Goal: Find specific page/section: Find specific page/section

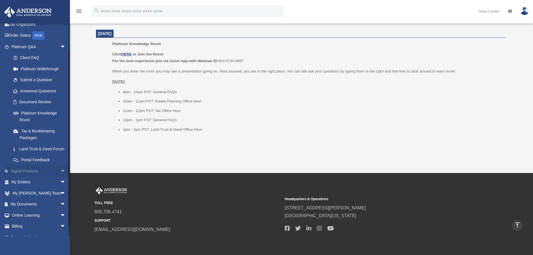
scroll to position [43, 0]
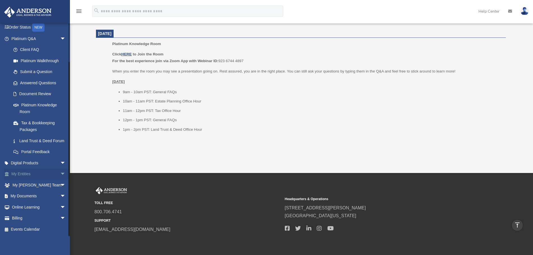
click at [60, 173] on span "arrow_drop_down" at bounding box center [65, 173] width 11 height 11
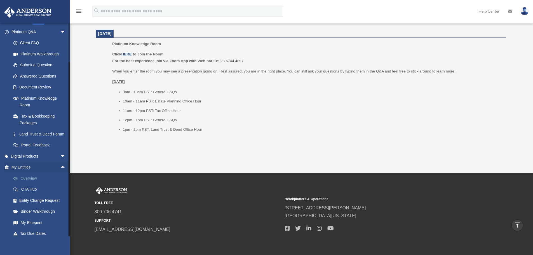
click at [30, 184] on link "Overview" at bounding box center [41, 178] width 66 height 11
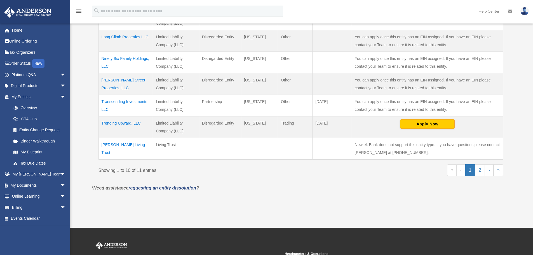
scroll to position [224, 0]
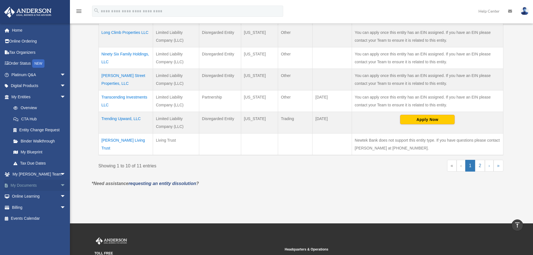
click at [60, 184] on span "arrow_drop_down" at bounding box center [65, 185] width 11 height 11
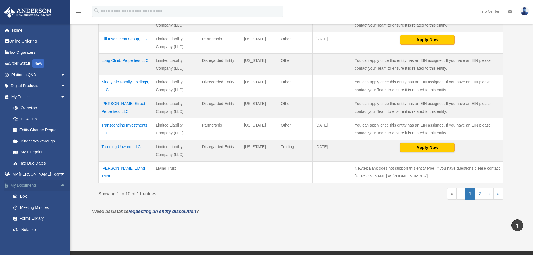
scroll to position [28, 0]
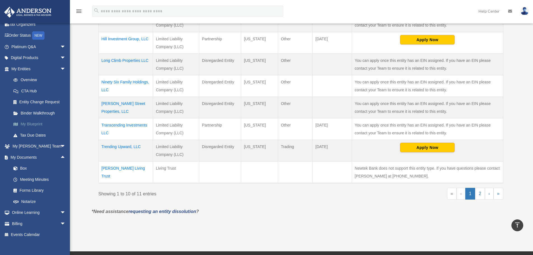
click at [40, 123] on link "My Blueprint" at bounding box center [41, 124] width 66 height 11
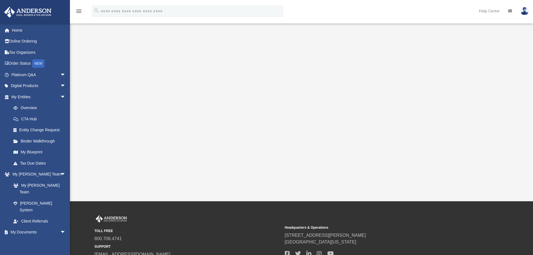
scroll to position [84, 0]
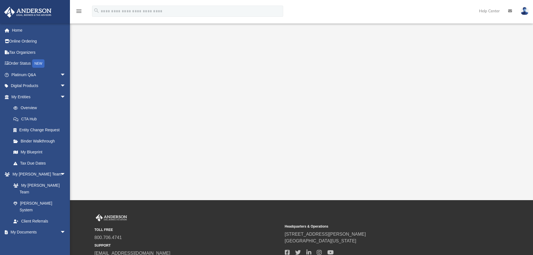
click at [483, 106] on div at bounding box center [301, 67] width 417 height 224
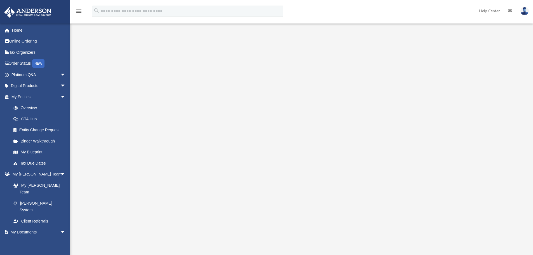
scroll to position [0, 0]
